Goal: Information Seeking & Learning: Learn about a topic

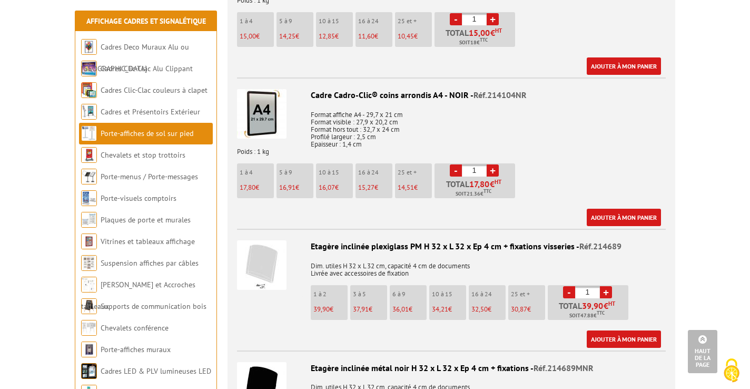
scroll to position [1371, 0]
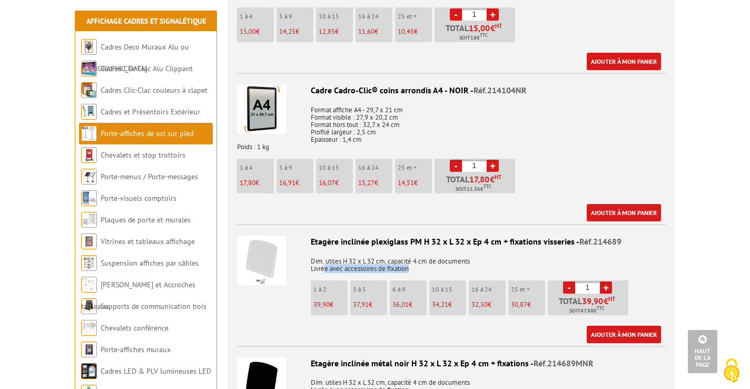
drag, startPoint x: 413, startPoint y: 256, endPoint x: 325, endPoint y: 254, distance: 88.0
click at [325, 254] on p "Dim. utiles H 32 x L 32 cm, capacité 4 cm de documents Livrée avec accessoires …" at bounding box center [451, 261] width 429 height 22
click at [476, 250] on p "Dim. utiles H 32 x L 32 cm, capacité 4 cm de documents Livrée avec accessoires …" at bounding box center [451, 261] width 429 height 22
drag, startPoint x: 311, startPoint y: 249, endPoint x: 387, endPoint y: 248, distance: 75.9
click at [387, 250] on p "Dim. utiles H 32 x L 32 cm, capacité 4 cm de documents Livrée avec accessoires …" at bounding box center [451, 261] width 429 height 22
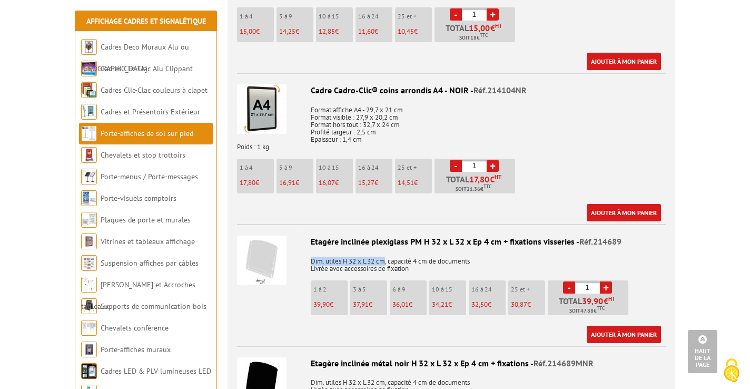
copy p "Dim. utiles H 32 x L 32 cm"
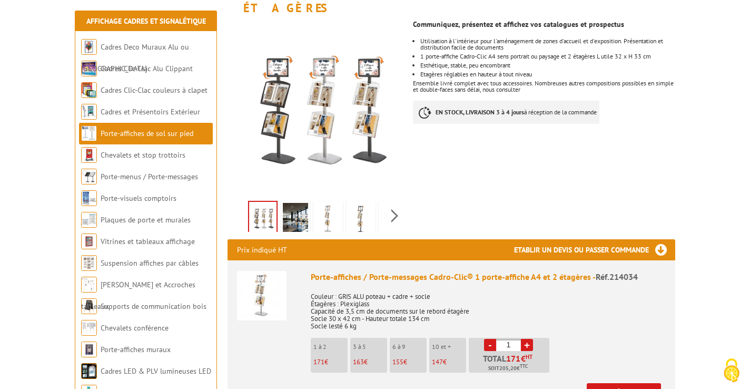
scroll to position [192, 0]
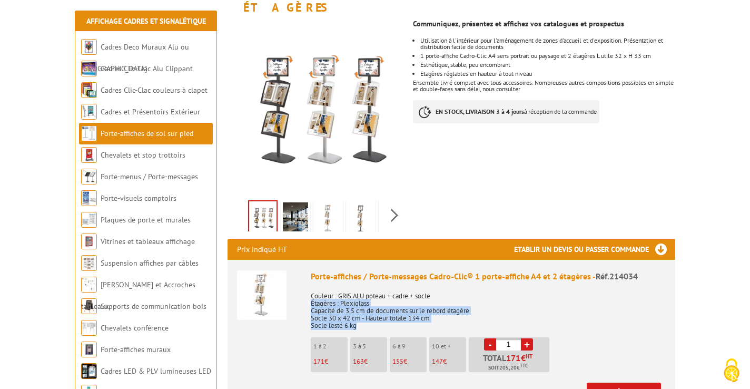
drag, startPoint x: 362, startPoint y: 316, endPoint x: 304, endPoint y: 293, distance: 62.2
click at [304, 293] on li "Porte-affiches / Porte-messages Cadro-Clic® 1 porte-affiche A4 et 2 étagères - …" at bounding box center [451, 330] width 429 height 140
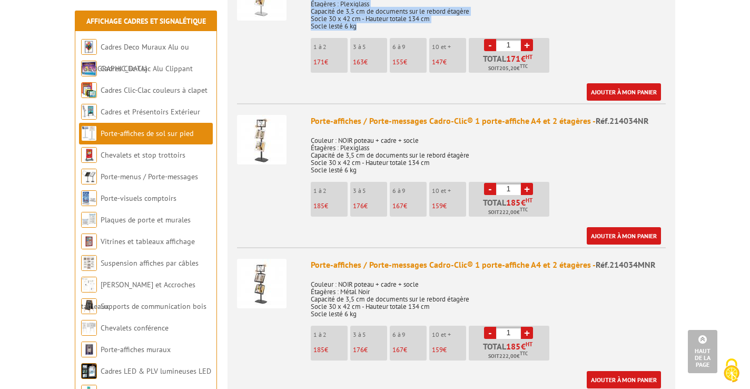
scroll to position [531, 0]
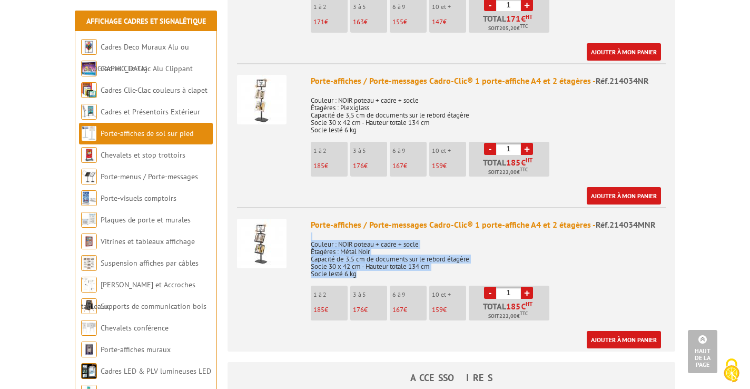
drag, startPoint x: 370, startPoint y: 261, endPoint x: 311, endPoint y: 228, distance: 68.4
click at [311, 233] on p "Couleur : NOIR poteau + cadre + socle Étagères : Métal Noir Capacité de 3,5 cm …" at bounding box center [488, 255] width 355 height 44
copy p "Couleur : NOIR poteau + cadre + socle Étagères : Métal Noir Capacité de 3,5 cm …"
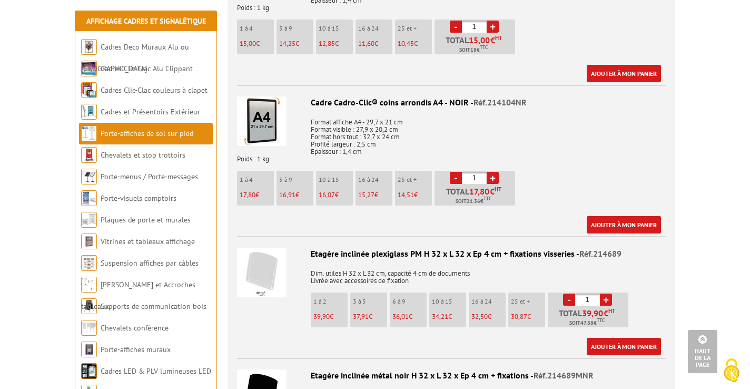
scroll to position [1360, 0]
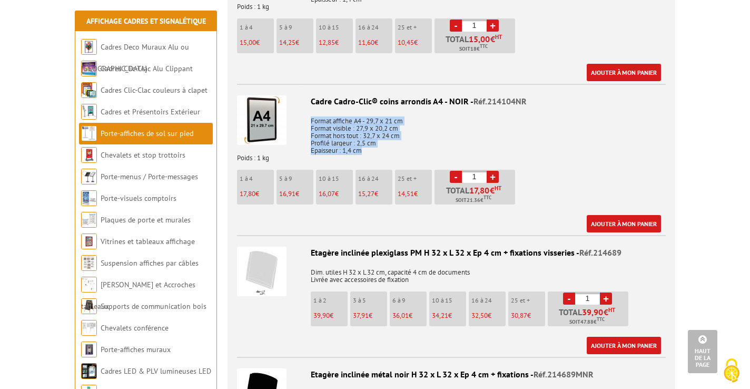
drag, startPoint x: 365, startPoint y: 140, endPoint x: 309, endPoint y: 110, distance: 63.4
click at [309, 110] on p "Format affiche A4 - 29,7 x 21 cm Format visible : 27,9 x 20,2 cm Format hors to…" at bounding box center [451, 136] width 429 height 52
copy p "Format affiche A4 - 29,7 x 21 cm Format visible : 27,9 x 20,2 cm Format hors to…"
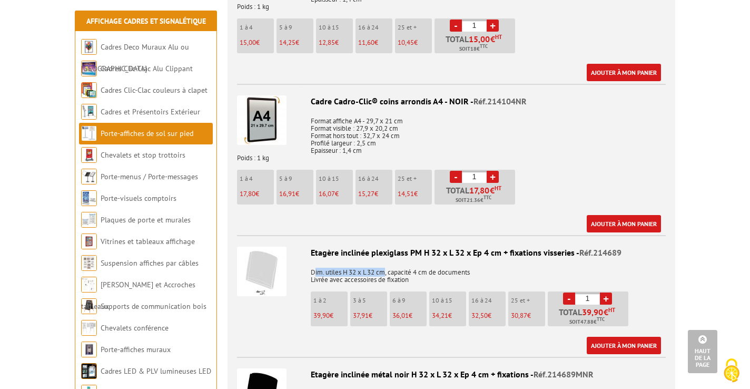
drag, startPoint x: 387, startPoint y: 260, endPoint x: 313, endPoint y: 256, distance: 73.9
click at [313, 261] on p "Dim. utiles H 32 x L 32 cm, capacité 4 cm de documents Livrée avec accessoires …" at bounding box center [451, 272] width 429 height 22
copy p "im. utiles H 32 x L 32 cm"
click at [318, 261] on p "Dim. utiles H 32 x L 32 cm, capacité 4 cm de documents Livrée avec accessoires …" at bounding box center [451, 272] width 429 height 22
drag, startPoint x: 310, startPoint y: 260, endPoint x: 389, endPoint y: 259, distance: 78.5
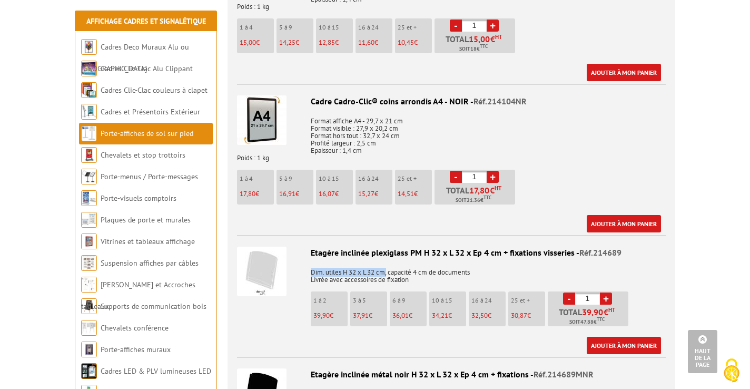
click at [389, 261] on p "Dim. utiles H 32 x L 32 cm, capacité 4 cm de documents Livrée avec accessoires …" at bounding box center [451, 272] width 429 height 22
copy p "Dim. utiles H 32 x L 32 cm,"
